Goal: Transaction & Acquisition: Purchase product/service

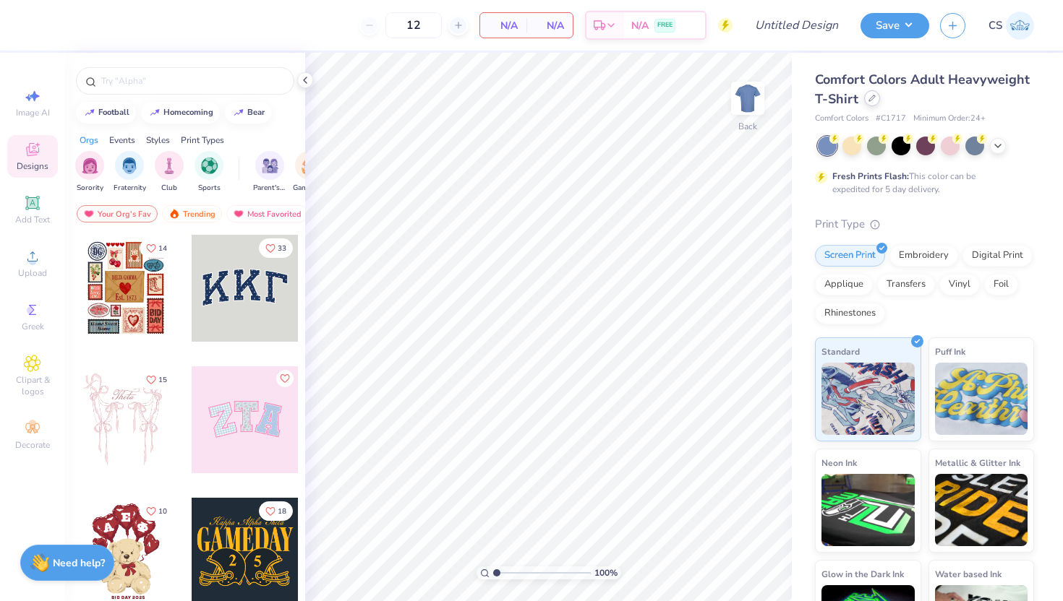
click at [866, 99] on div at bounding box center [872, 98] width 16 height 16
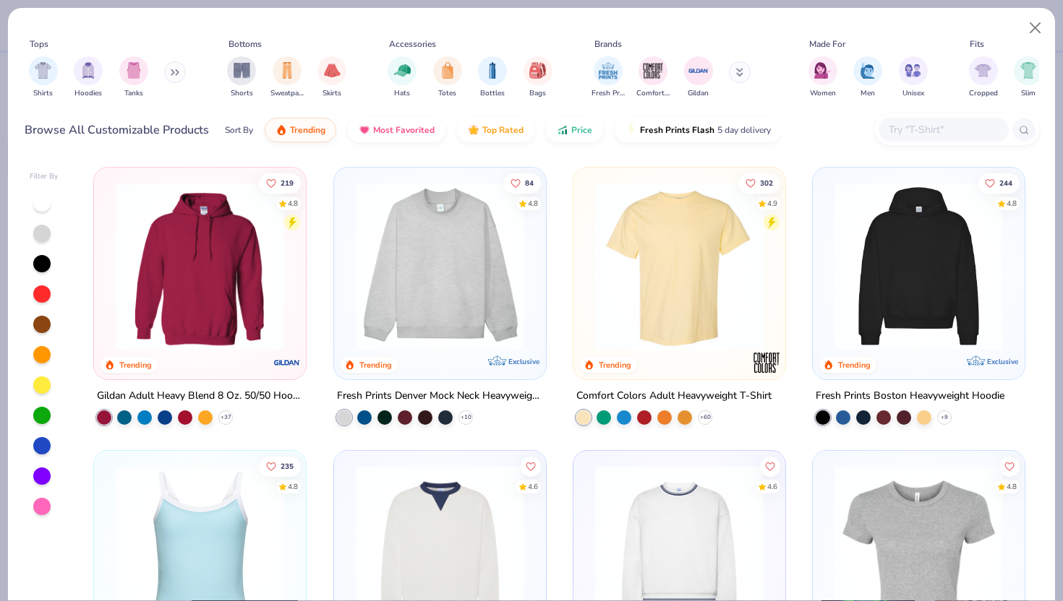
click at [904, 134] on input "text" at bounding box center [942, 129] width 111 height 17
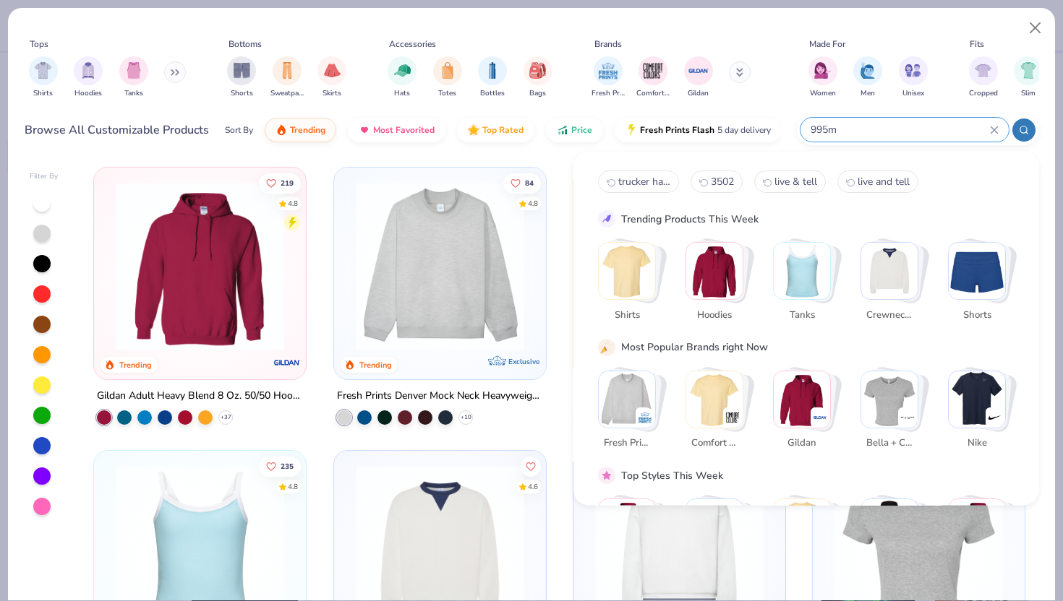
type input "995m"
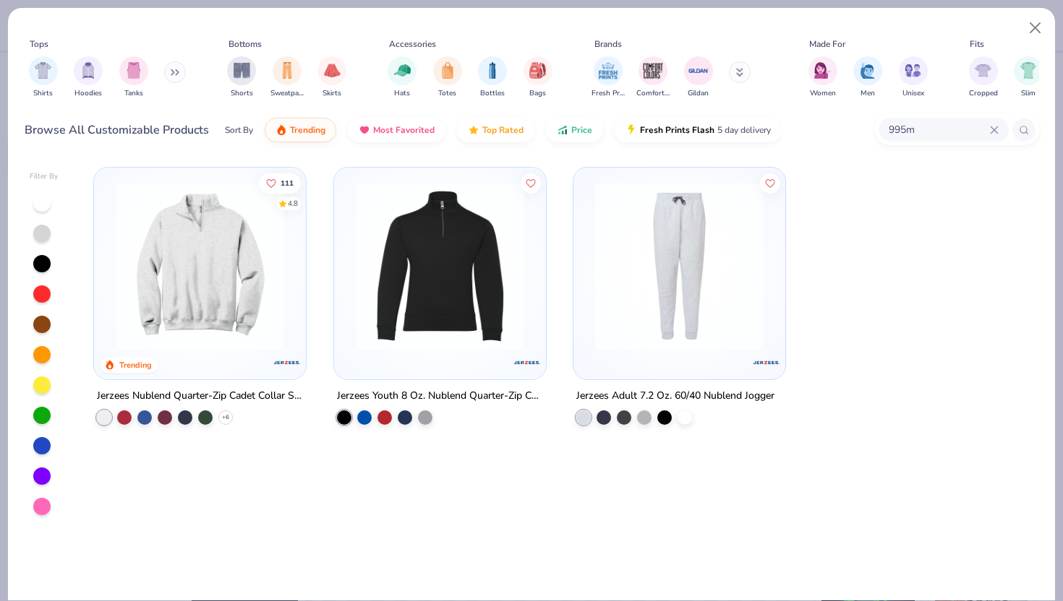
click at [170, 266] on img at bounding box center [199, 266] width 183 height 168
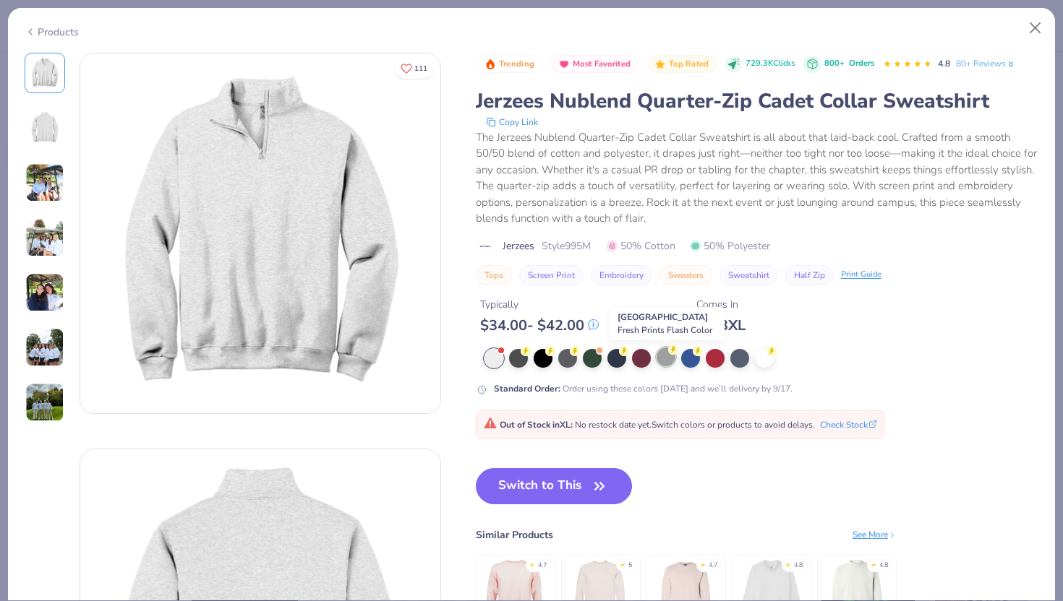
click at [665, 352] on div at bounding box center [665, 357] width 19 height 19
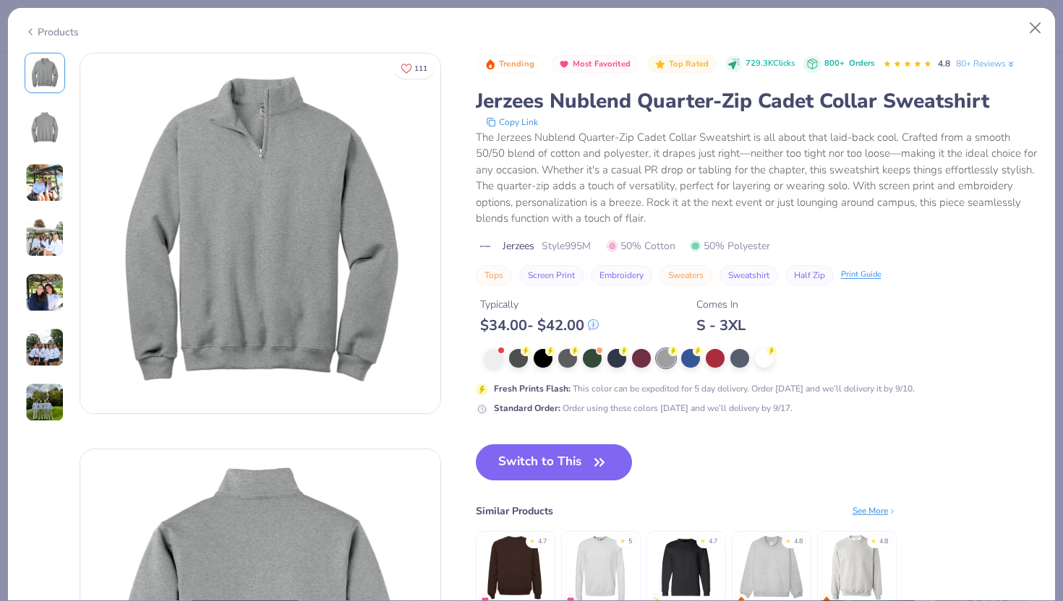
click at [891, 330] on div "Typically $ 34.00 - $ 42.00 Comes In S - 3XL" at bounding box center [757, 310] width 563 height 49
click at [573, 359] on div at bounding box center [567, 357] width 19 height 19
